Goal: Book appointment/travel/reservation

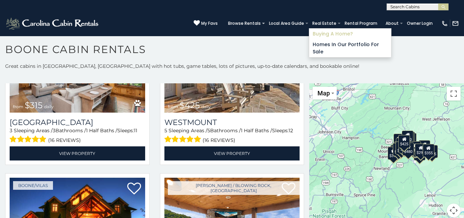
scroll to position [7, 0]
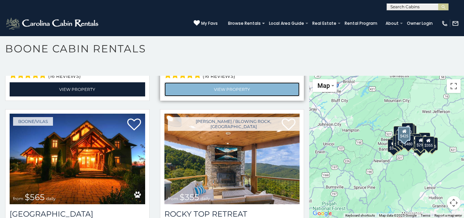
click at [168, 82] on link "View Property" at bounding box center [231, 89] width 135 height 14
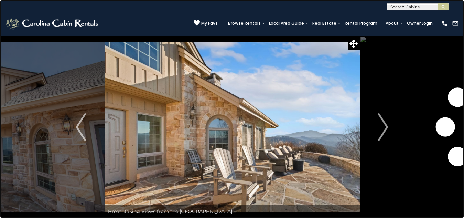
click at [14, 25] on link at bounding box center [232, 109] width 464 height 218
